Goal: Task Accomplishment & Management: Complete application form

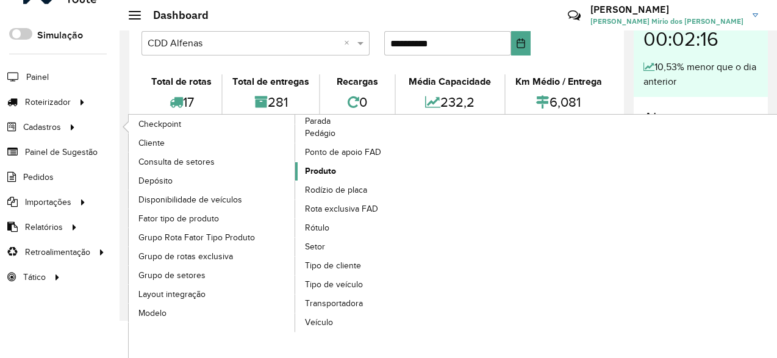
scroll to position [39, 0]
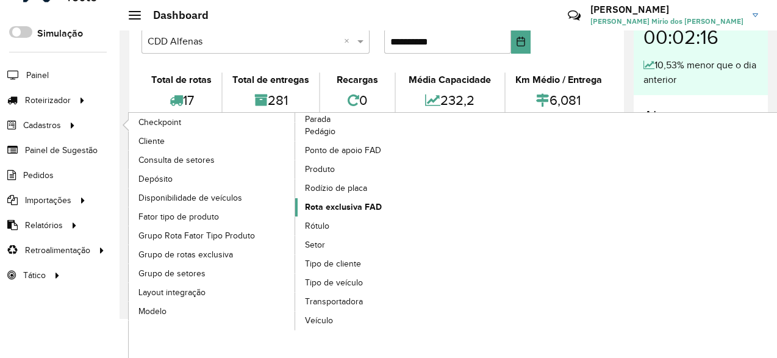
click at [369, 202] on span "Rota exclusiva FAD" at bounding box center [343, 207] width 77 height 13
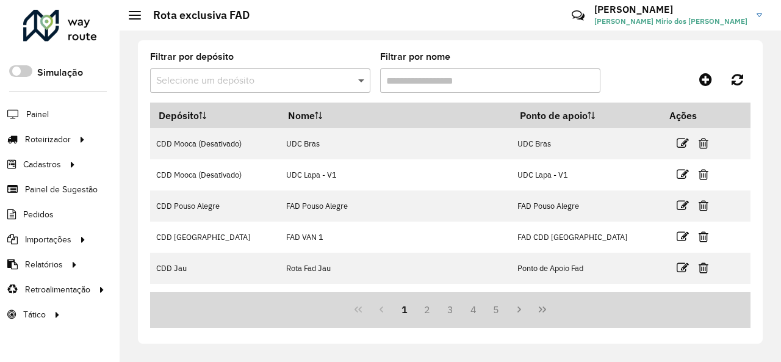
click at [362, 79] on span at bounding box center [362, 80] width 15 height 15
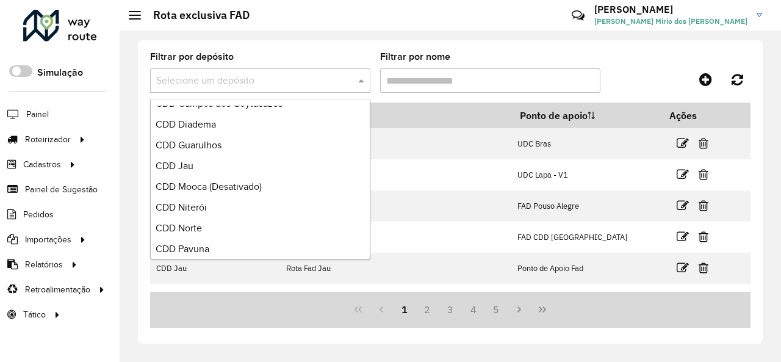
scroll to position [683, 0]
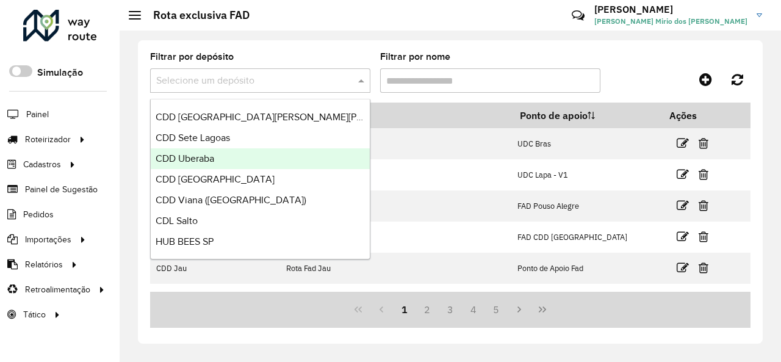
click at [272, 158] on div "CDD Uberaba" at bounding box center [260, 158] width 219 height 21
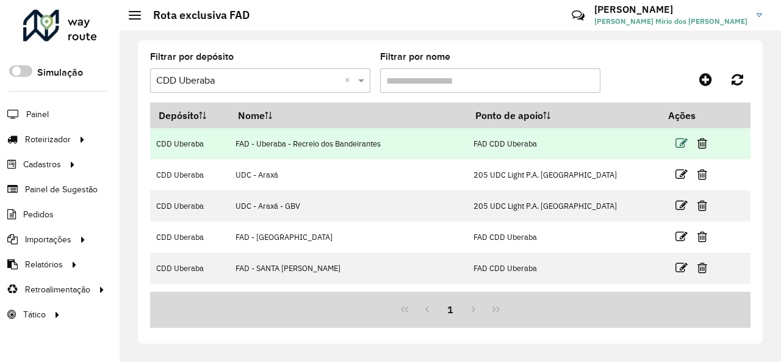
click at [675, 141] on icon at bounding box center [681, 143] width 12 height 12
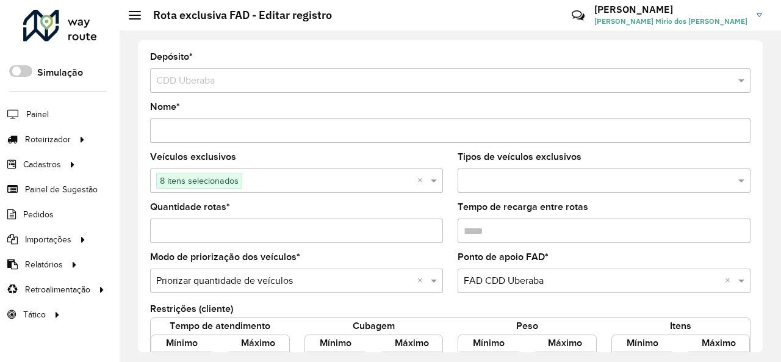
click at [311, 176] on input "text" at bounding box center [329, 181] width 175 height 15
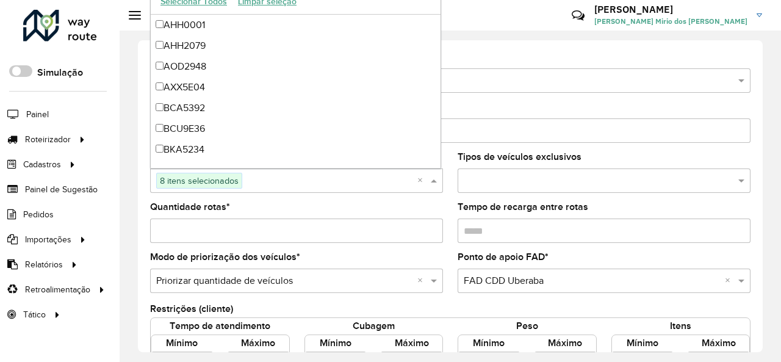
scroll to position [5850, 0]
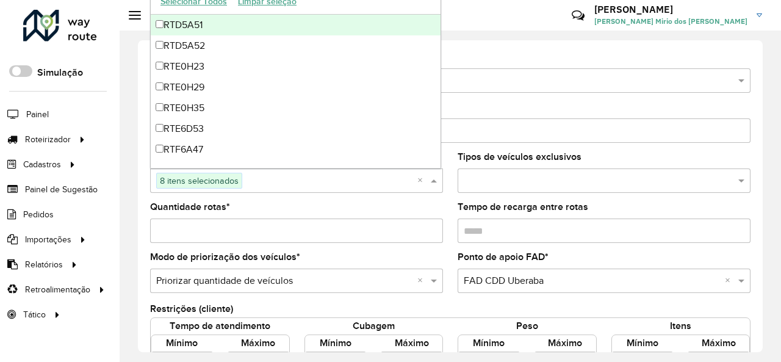
click at [329, 186] on input "text" at bounding box center [329, 181] width 175 height 15
click at [339, 206] on div "Quantidade rotas *" at bounding box center [296, 223] width 293 height 40
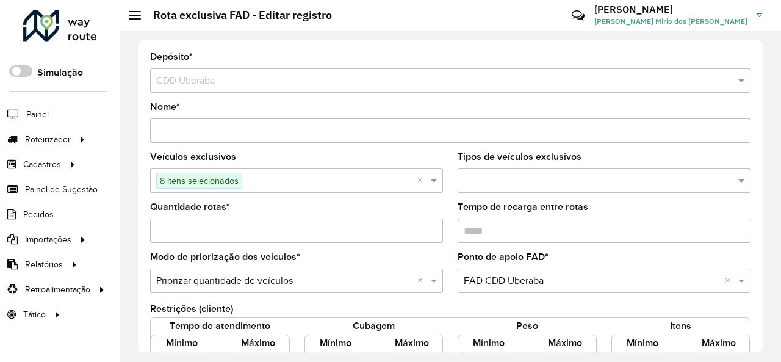
click at [618, 153] on div "Tipos de veículos exclusivos" at bounding box center [604, 173] width 293 height 40
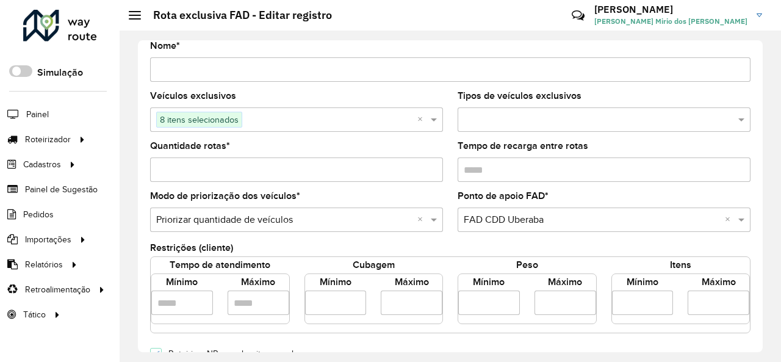
scroll to position [122, 0]
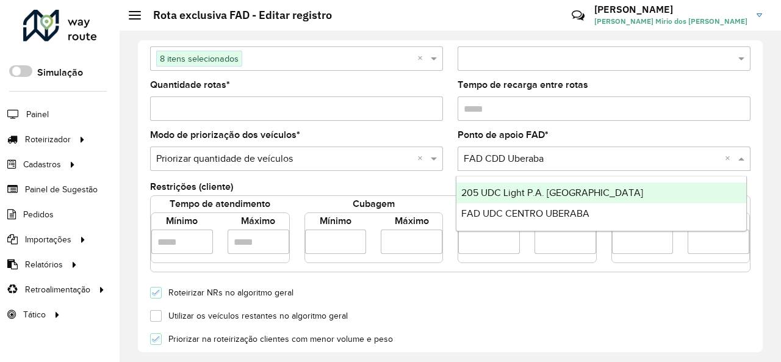
click at [745, 159] on span at bounding box center [742, 158] width 15 height 15
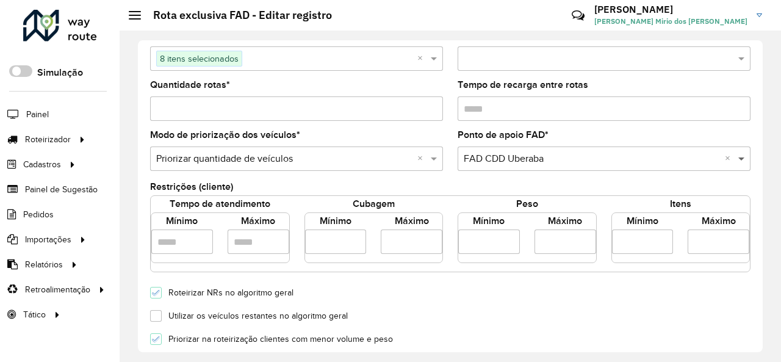
click at [745, 159] on span at bounding box center [742, 158] width 15 height 15
click at [450, 141] on formly-field "Ponto de apoio FAD * Selecione uma opção × FAD CDD Uberaba ×" at bounding box center [604, 156] width 308 height 50
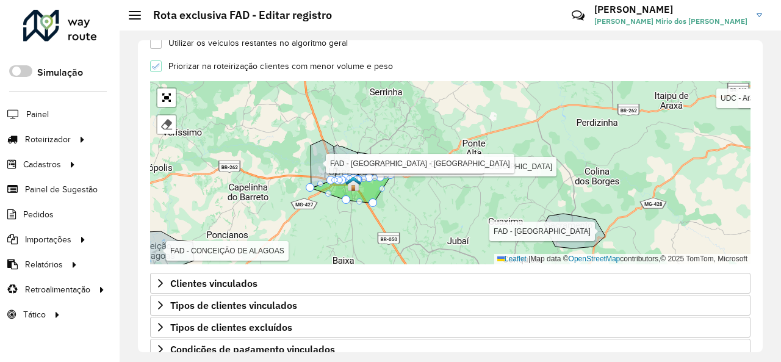
scroll to position [475, 0]
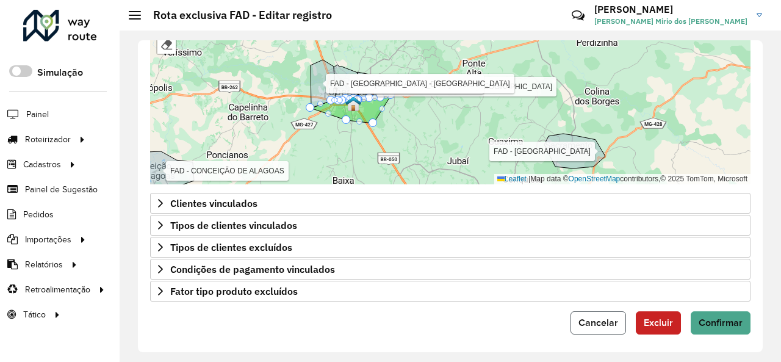
click at [597, 317] on span "Cancelar" at bounding box center [598, 322] width 40 height 10
